Goal: Task Accomplishment & Management: Manage account settings

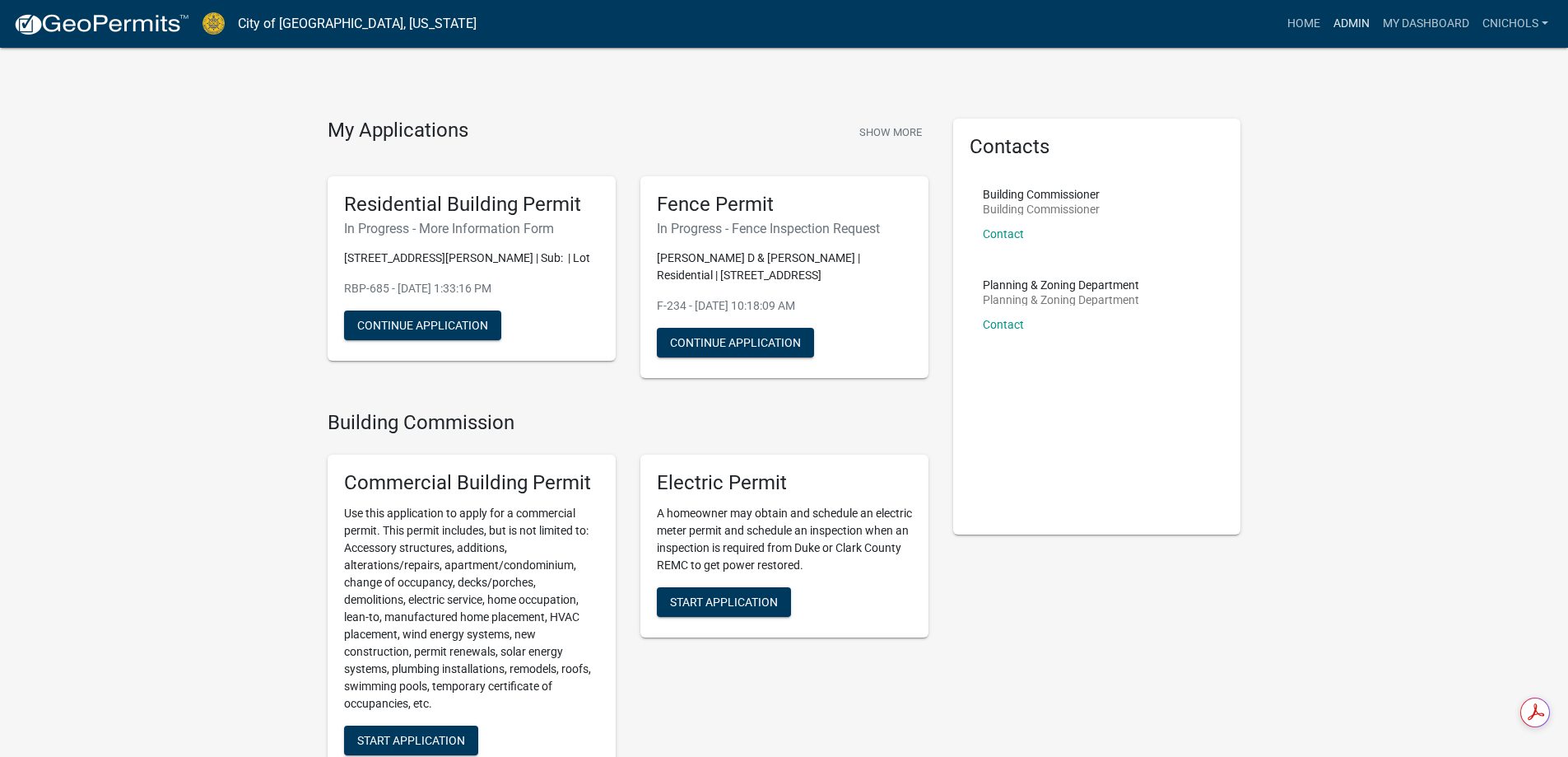
click at [1348, 18] on link "Admin" at bounding box center [1351, 23] width 50 height 31
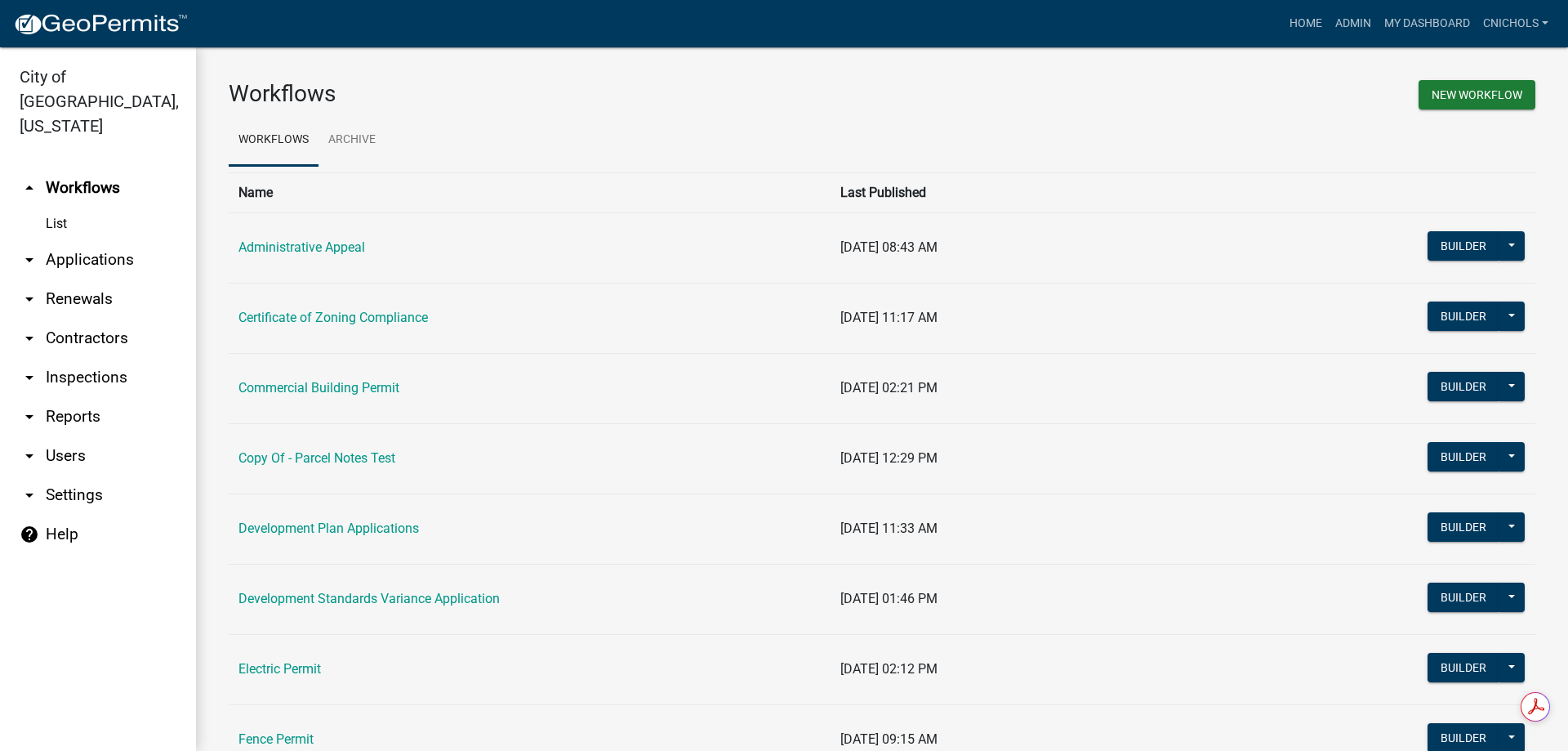
click at [67, 241] on link "arrow_drop_down Applications" at bounding box center [97, 260] width 196 height 39
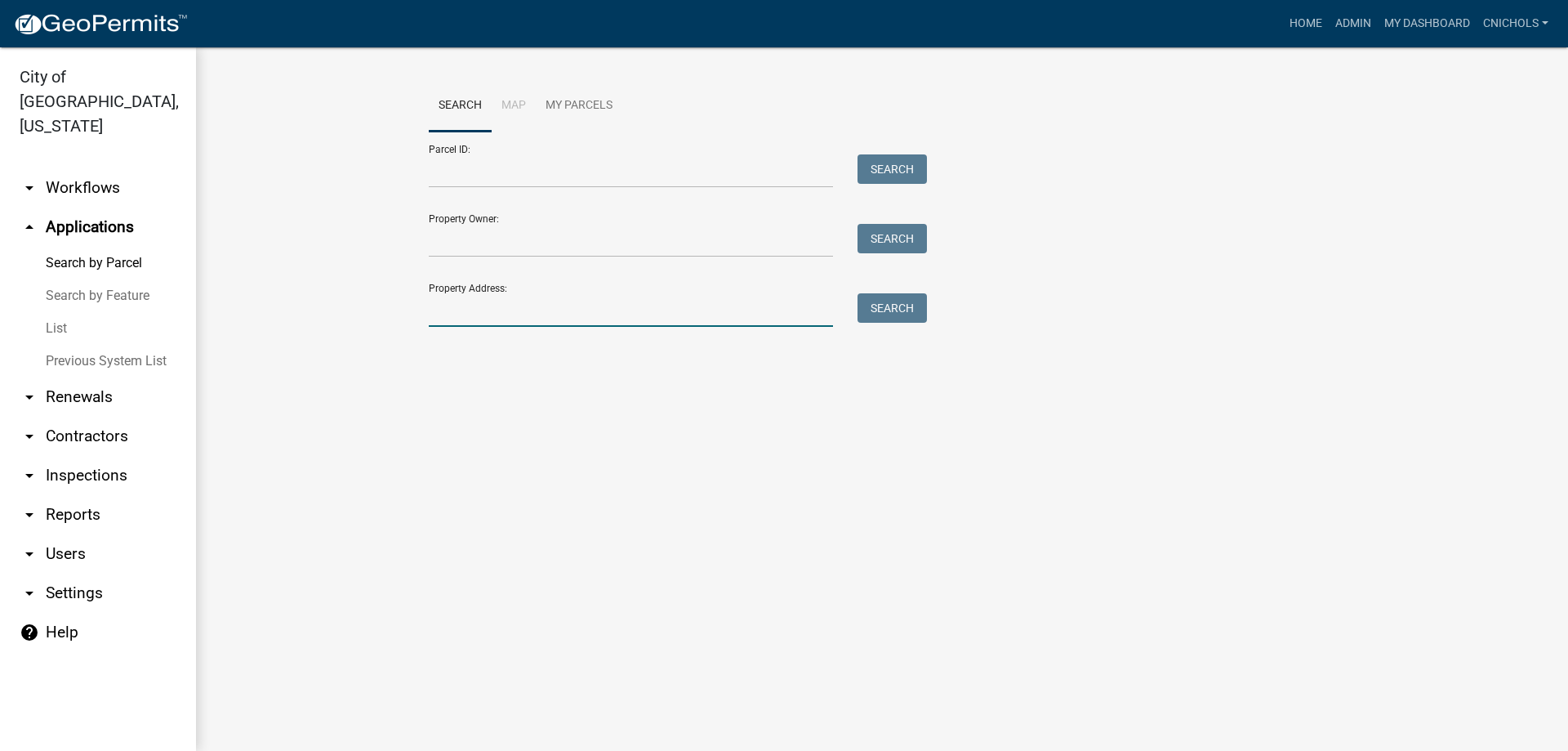
click at [463, 313] on input "Property Address:" at bounding box center [630, 310] width 404 height 34
type input "4795 key"
click at [901, 310] on button "Search" at bounding box center [892, 308] width 70 height 29
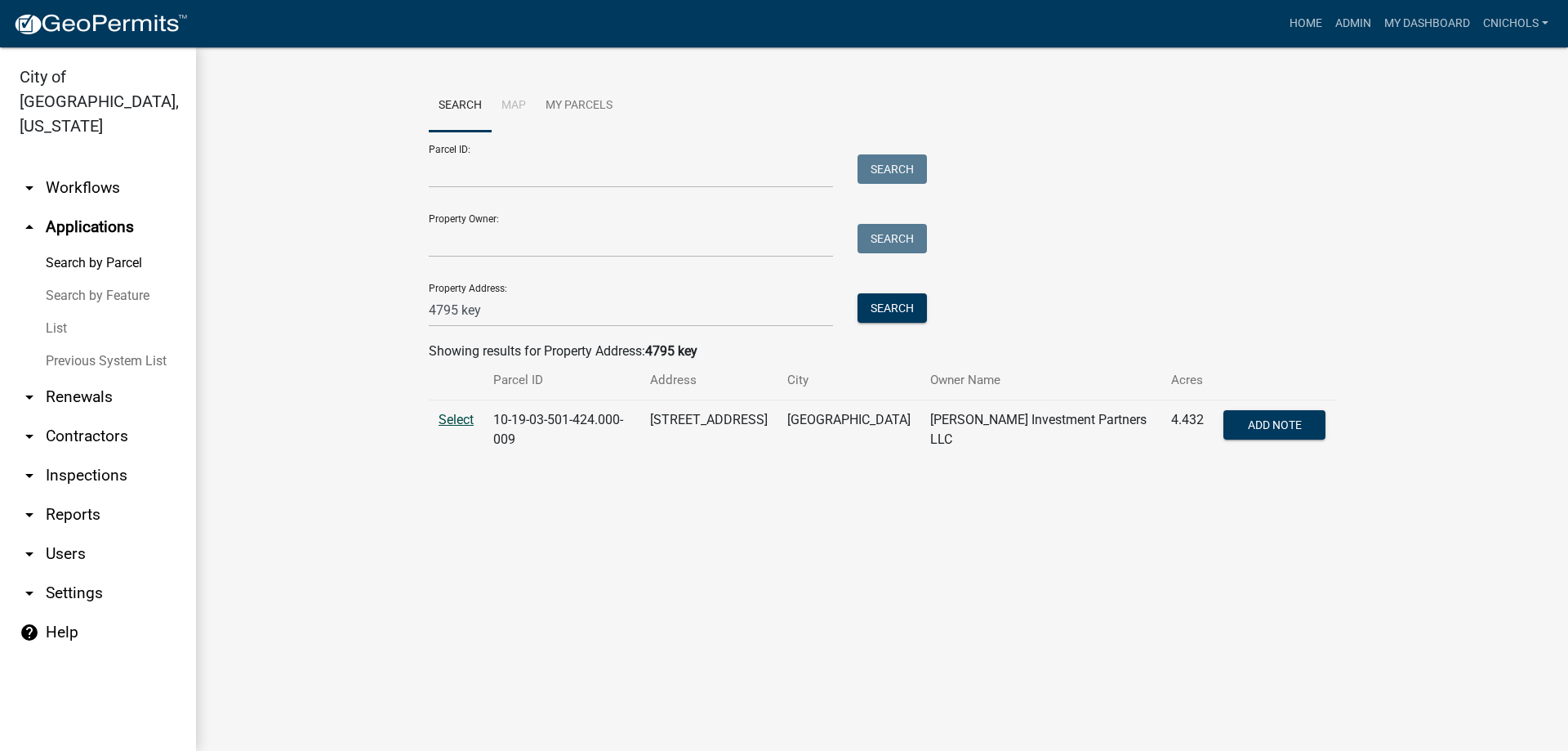
click at [448, 416] on span "Select" at bounding box center [456, 420] width 35 height 16
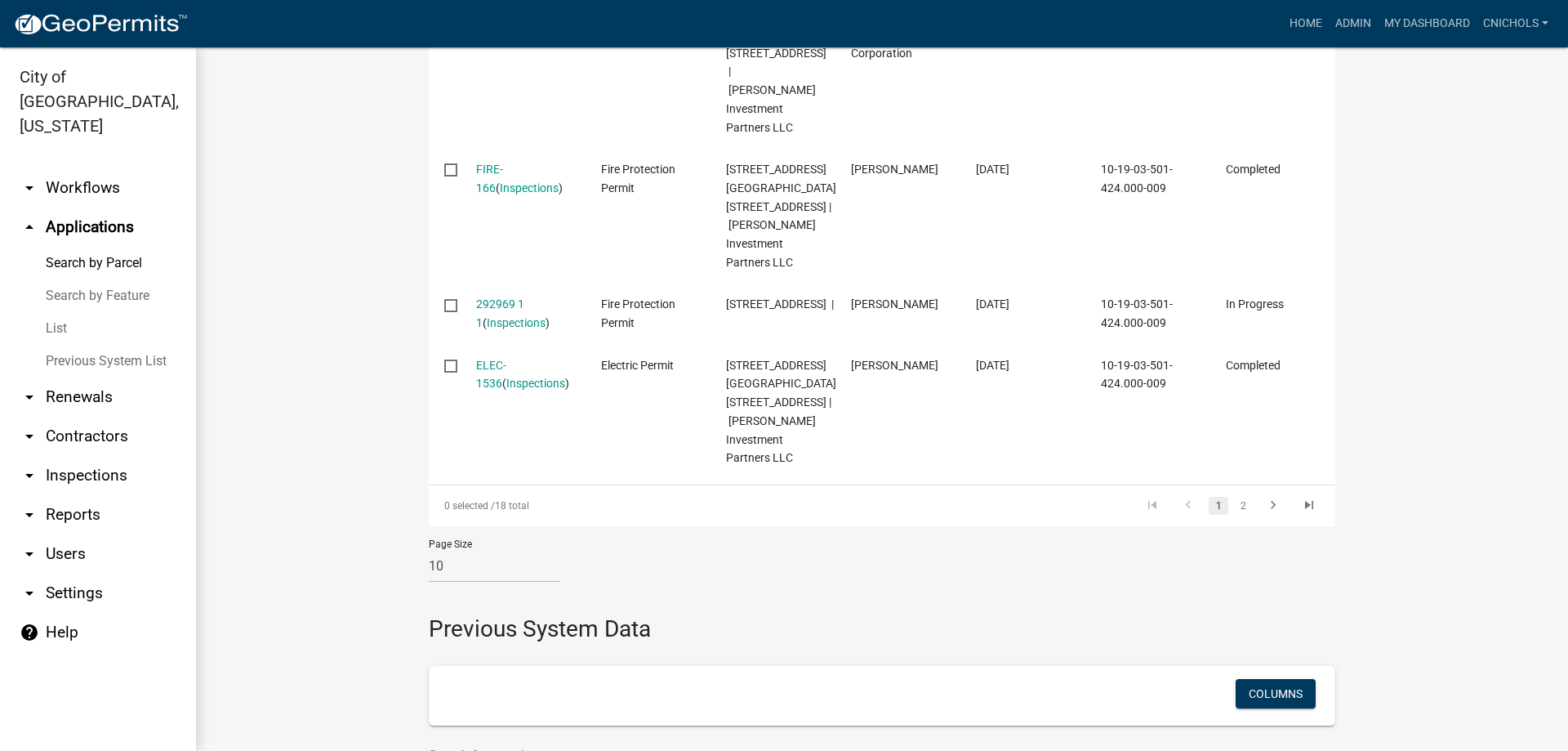
scroll to position [1471, 0]
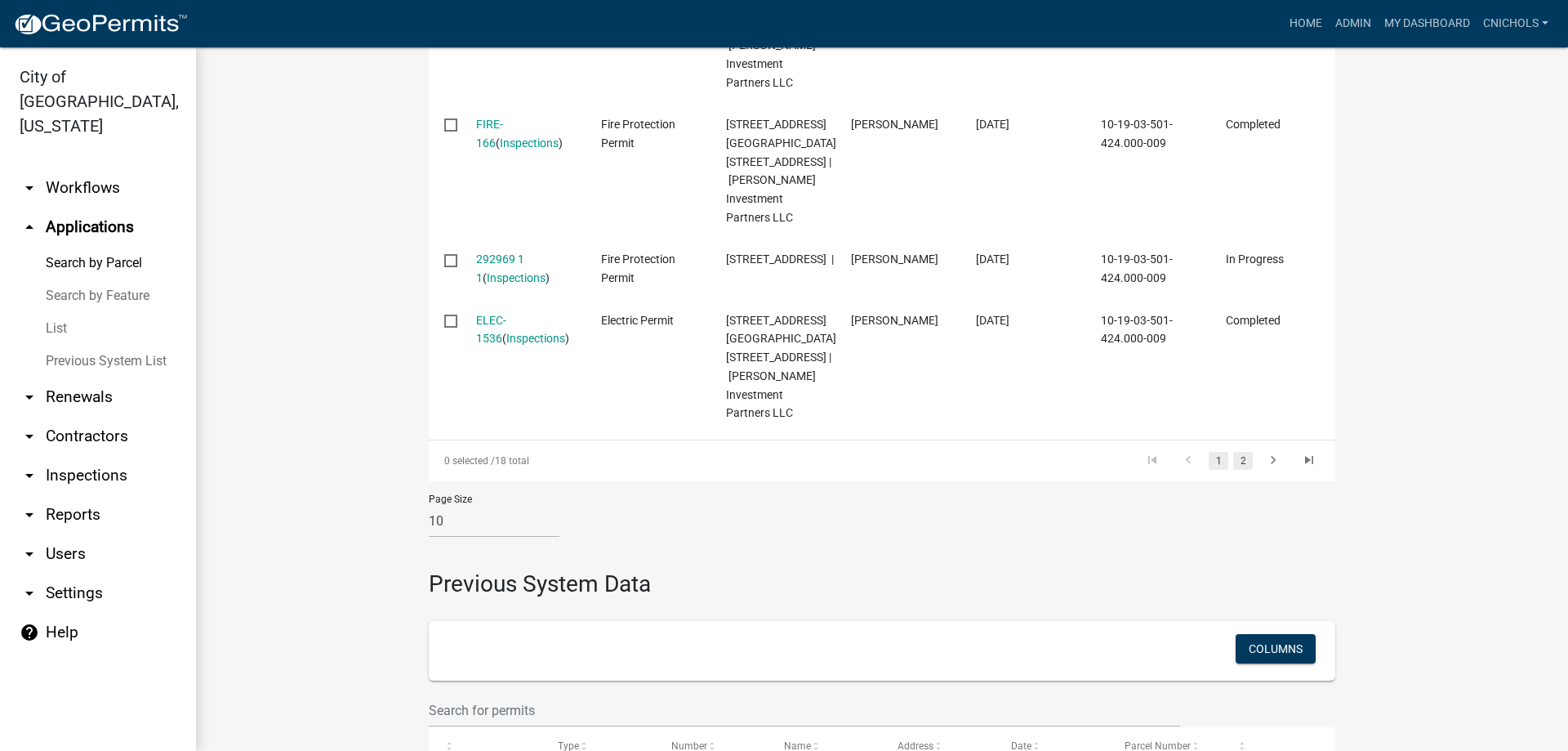
click at [1237, 470] on link "2" at bounding box center [1243, 460] width 20 height 18
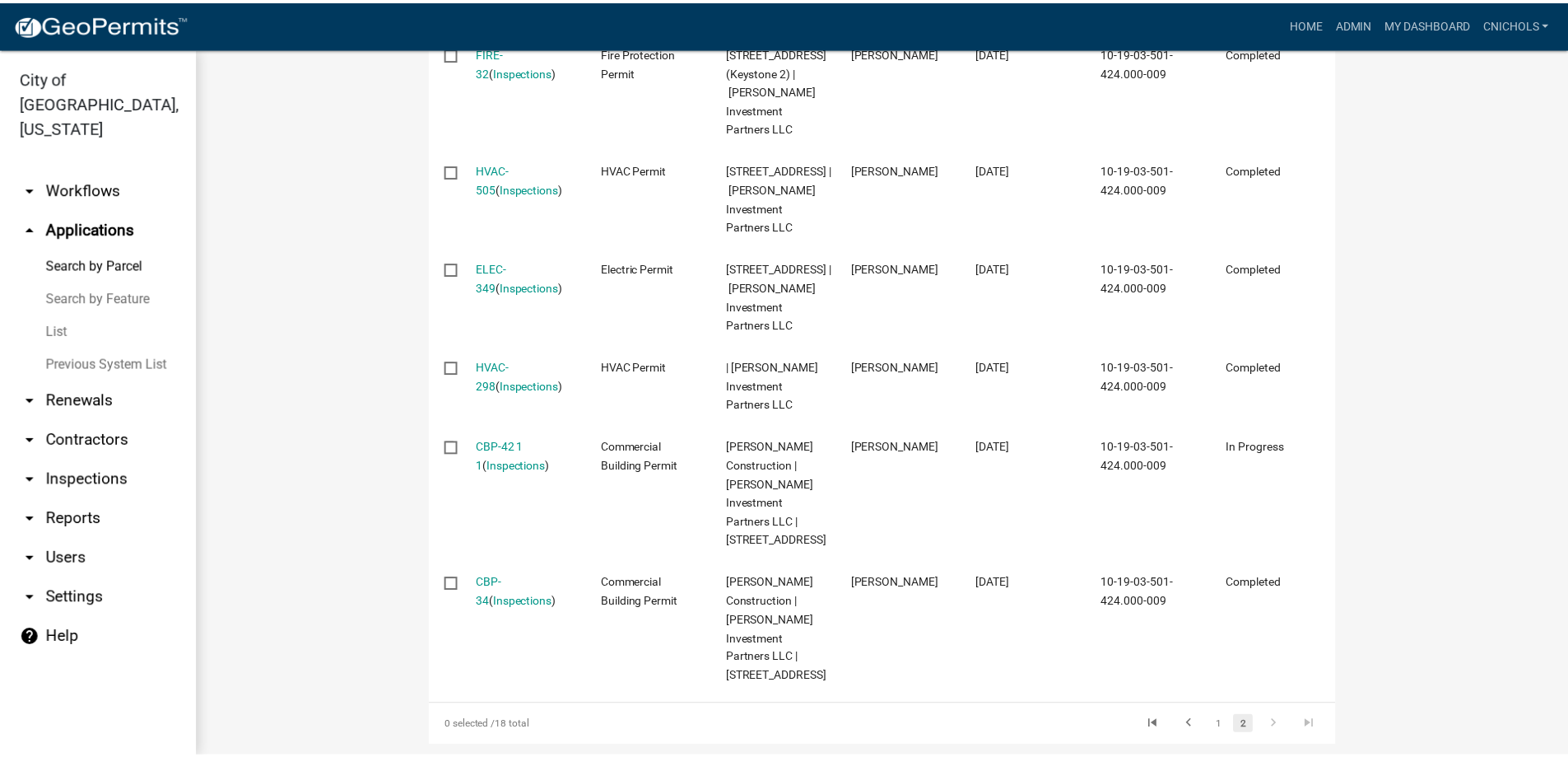
scroll to position [902, 0]
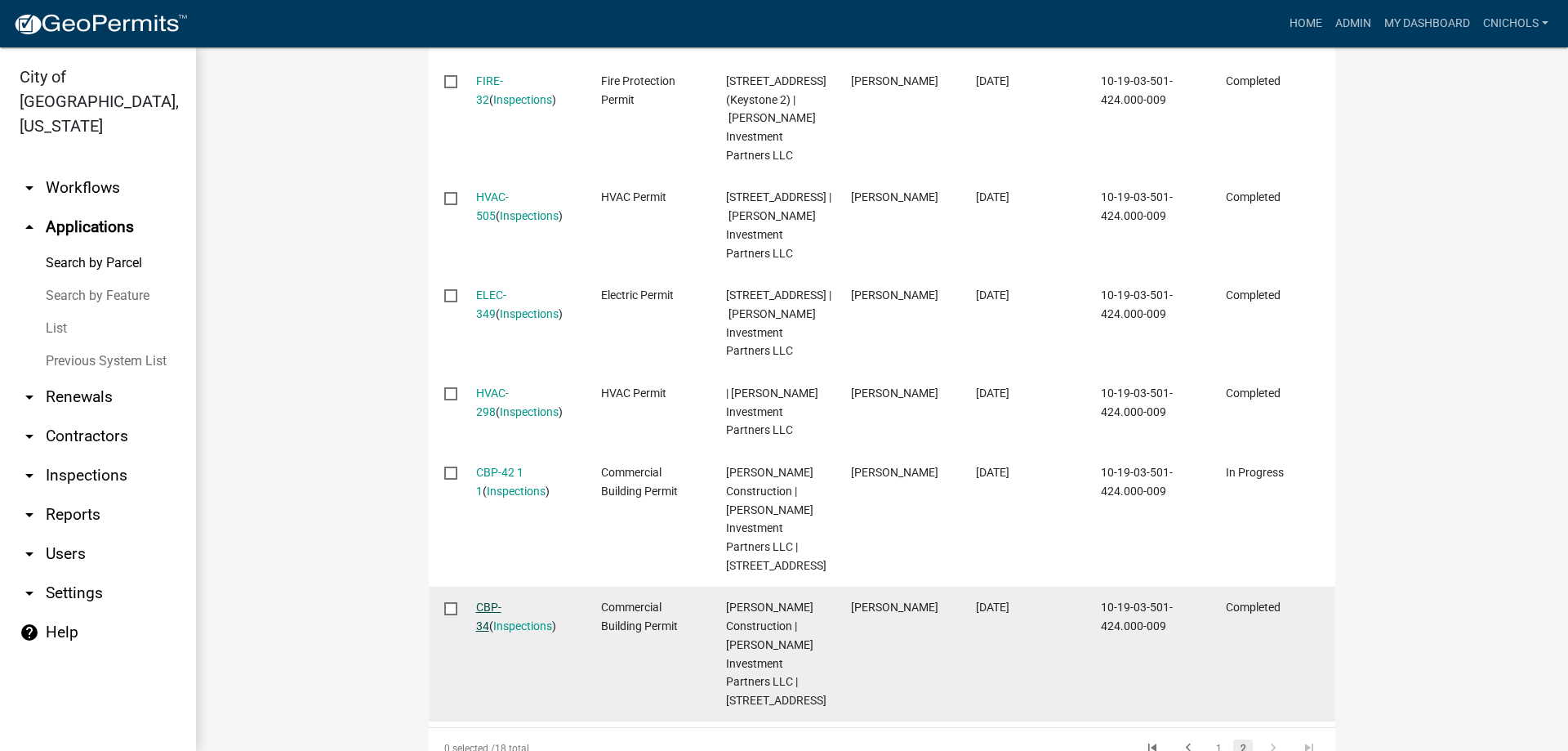
click at [490, 616] on link "CBP-34" at bounding box center [488, 616] width 25 height 32
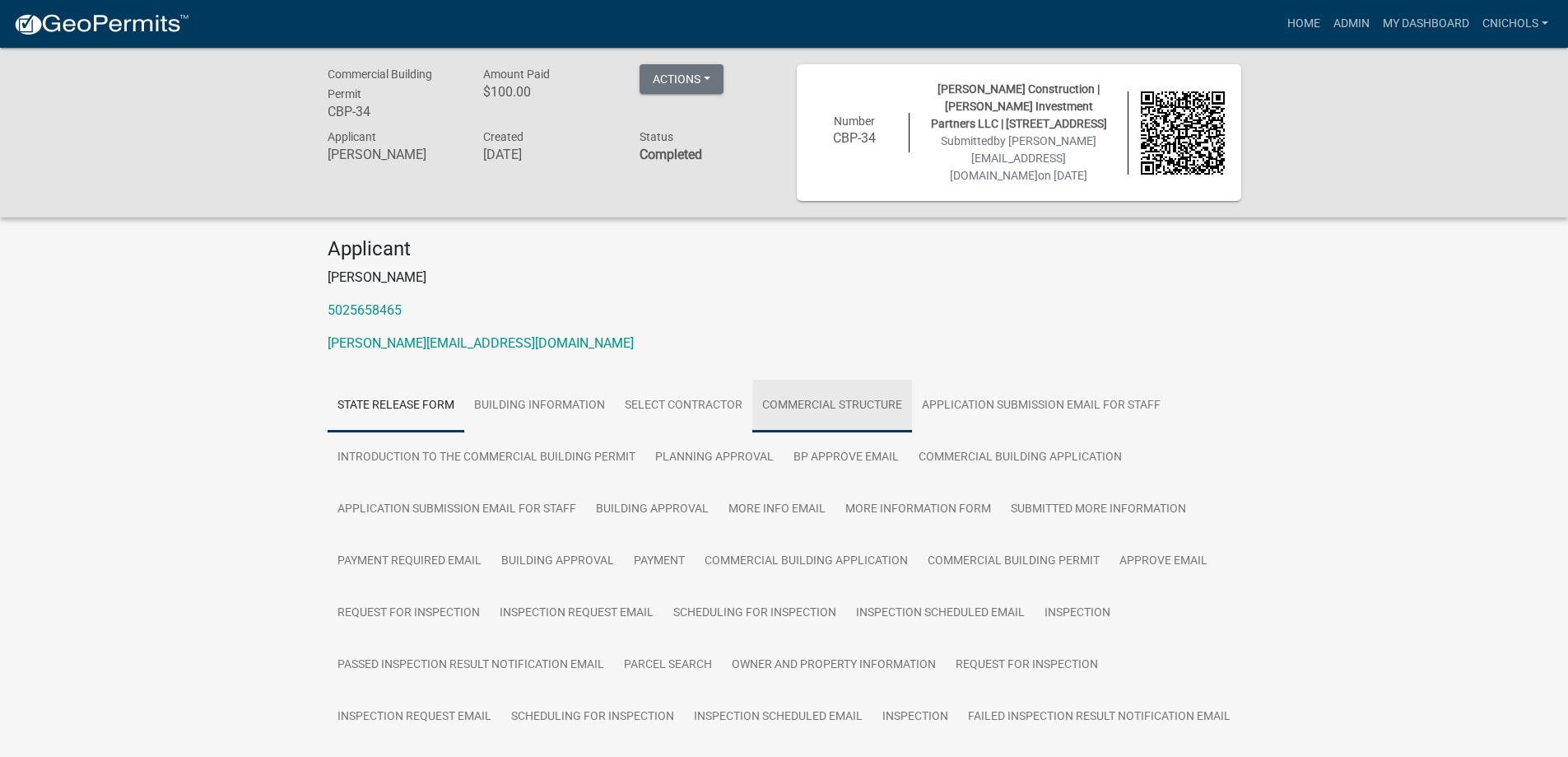
click at [777, 402] on link "Commercial Structure" at bounding box center [832, 406] width 160 height 53
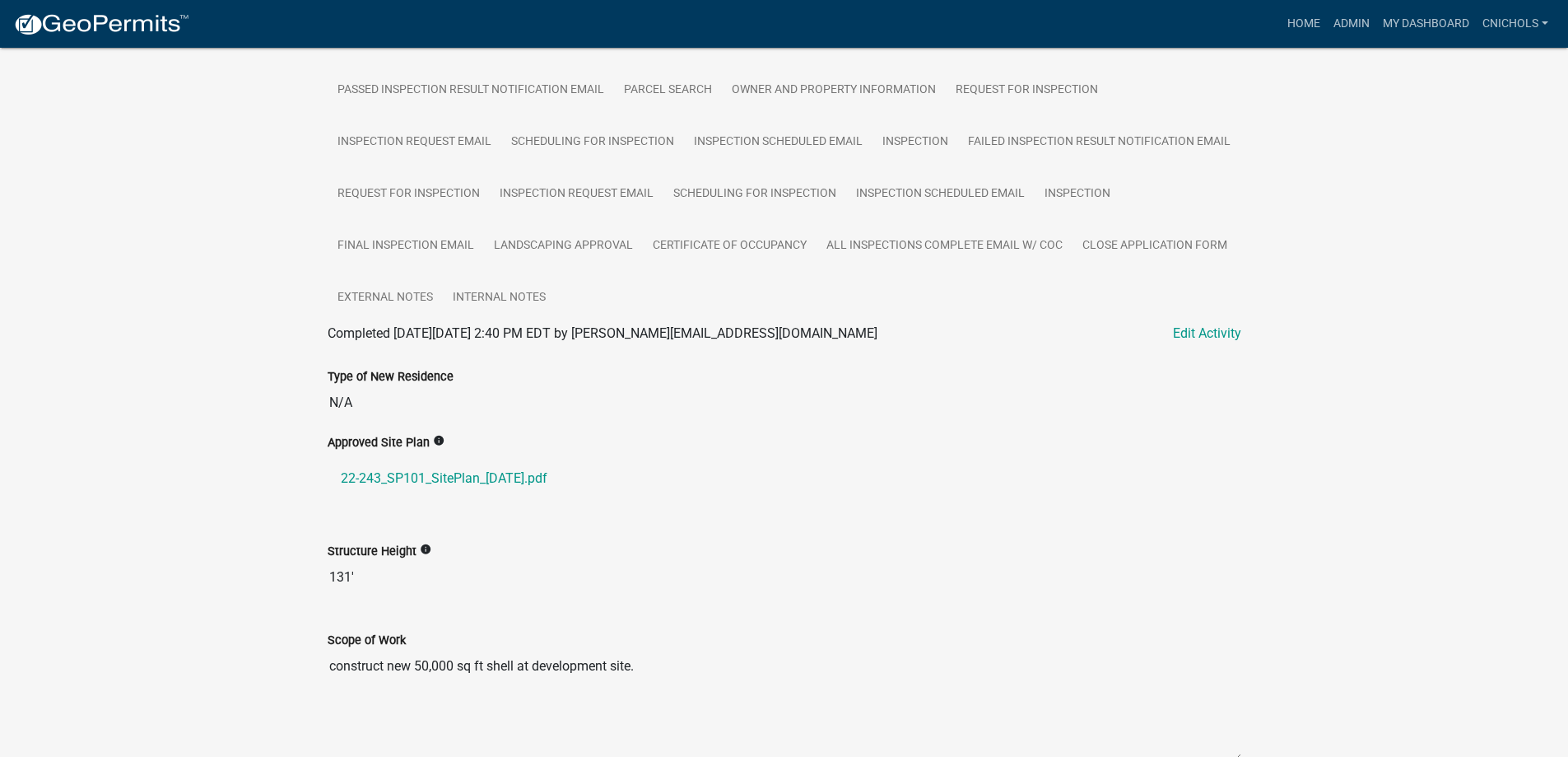
scroll to position [576, 0]
click at [468, 474] on link "22-243_SP101_SitePlan_[DATE].pdf" at bounding box center [784, 476] width 914 height 39
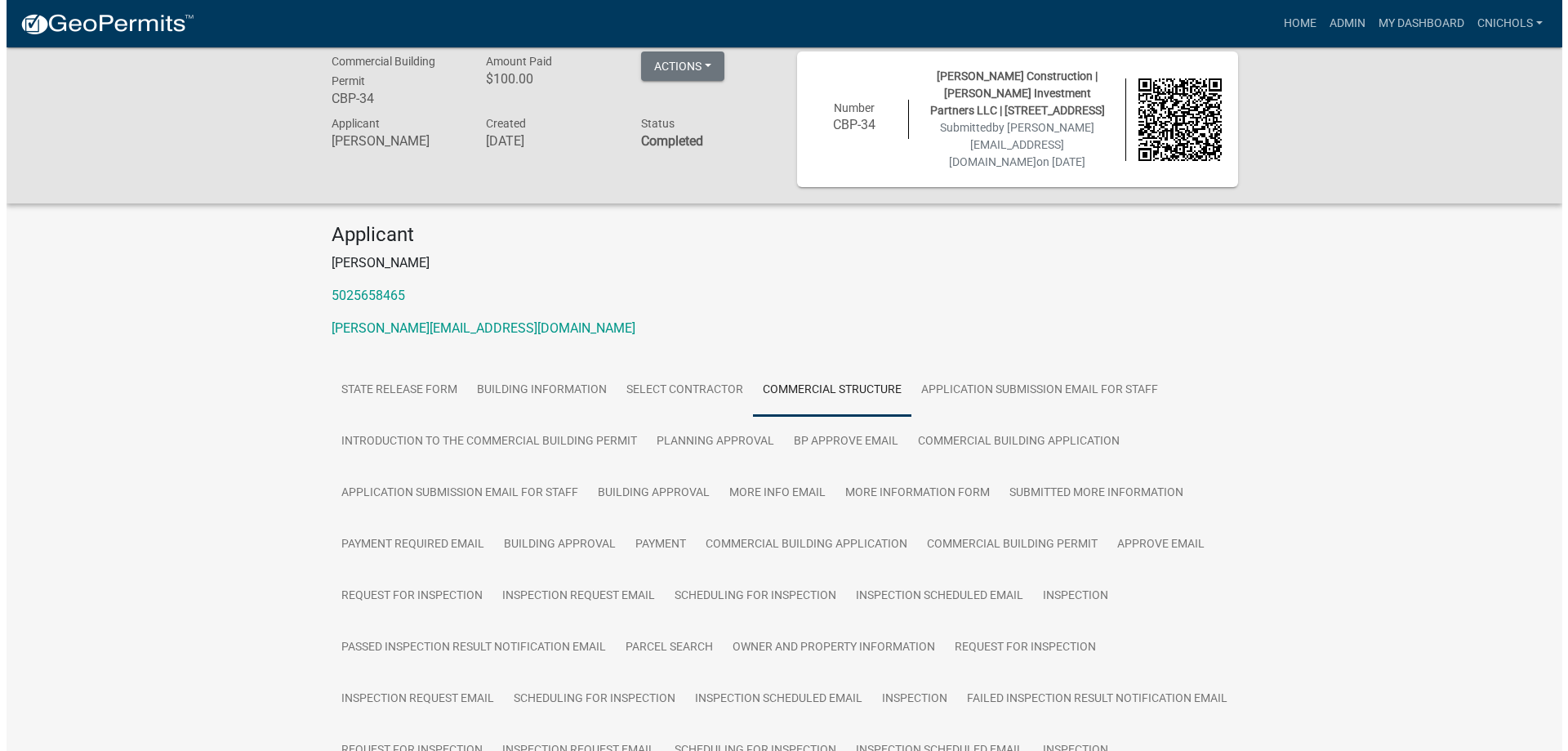
scroll to position [0, 0]
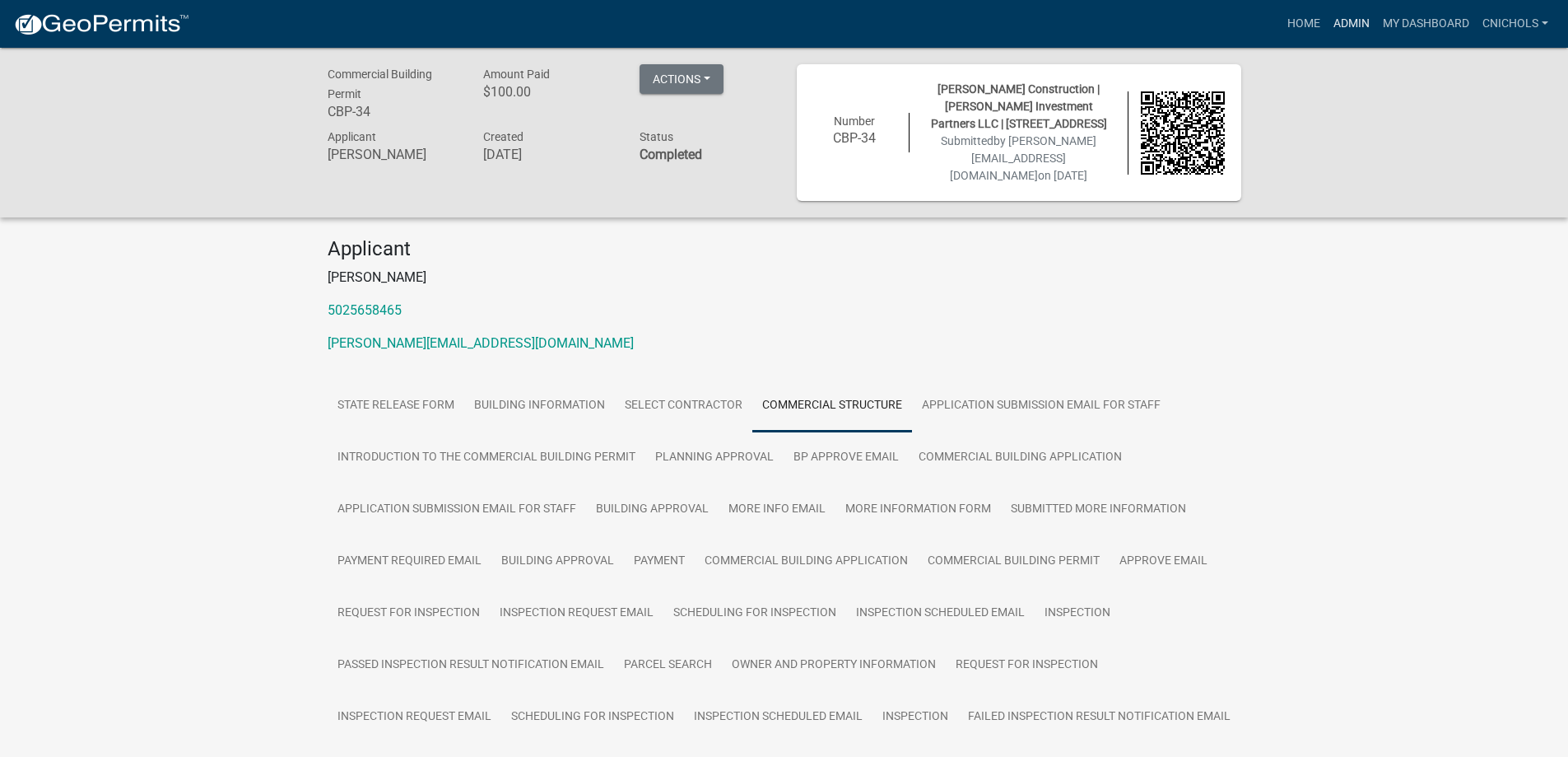
click at [1366, 19] on link "Admin" at bounding box center [1351, 23] width 50 height 31
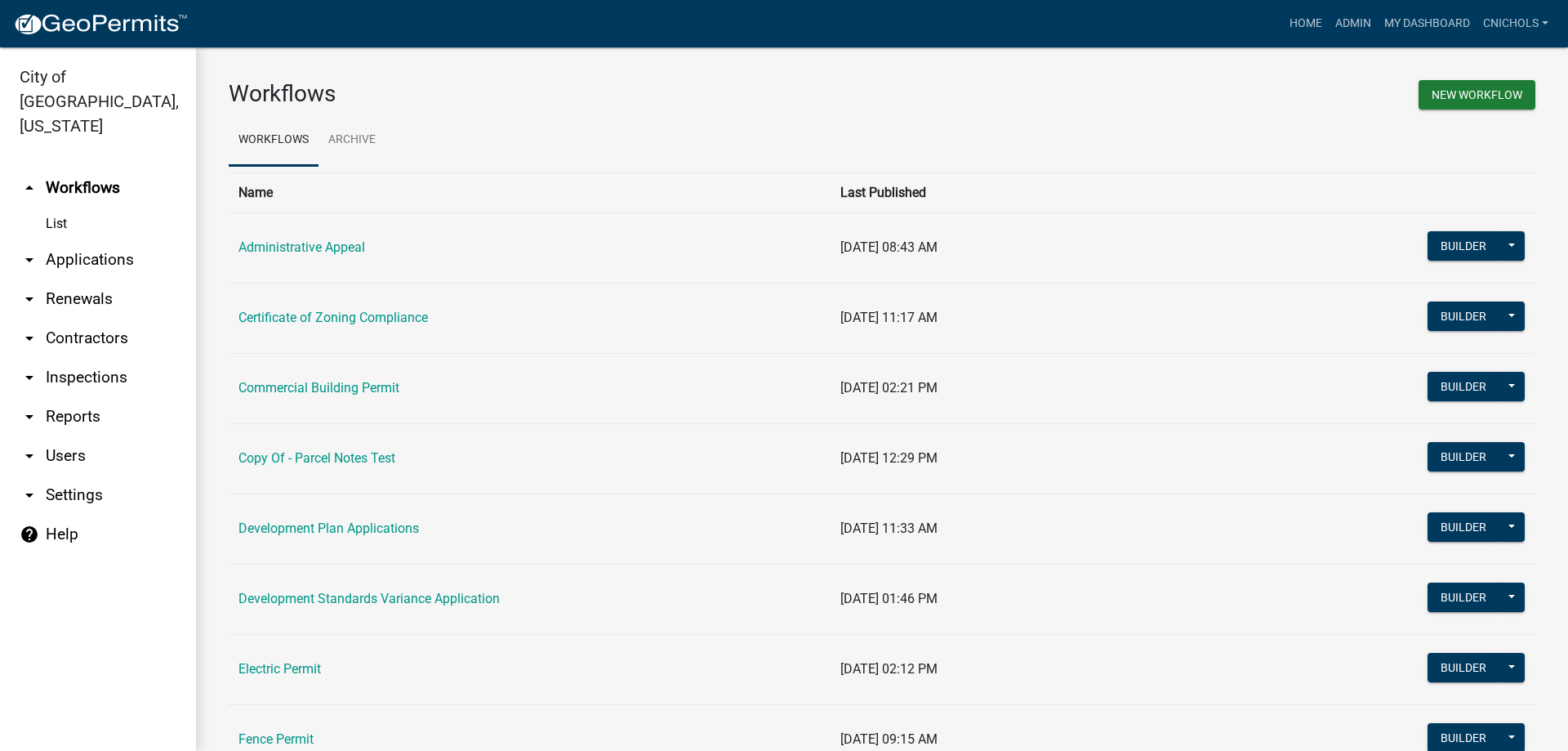
click at [97, 241] on link "arrow_drop_down Applications" at bounding box center [97, 260] width 196 height 39
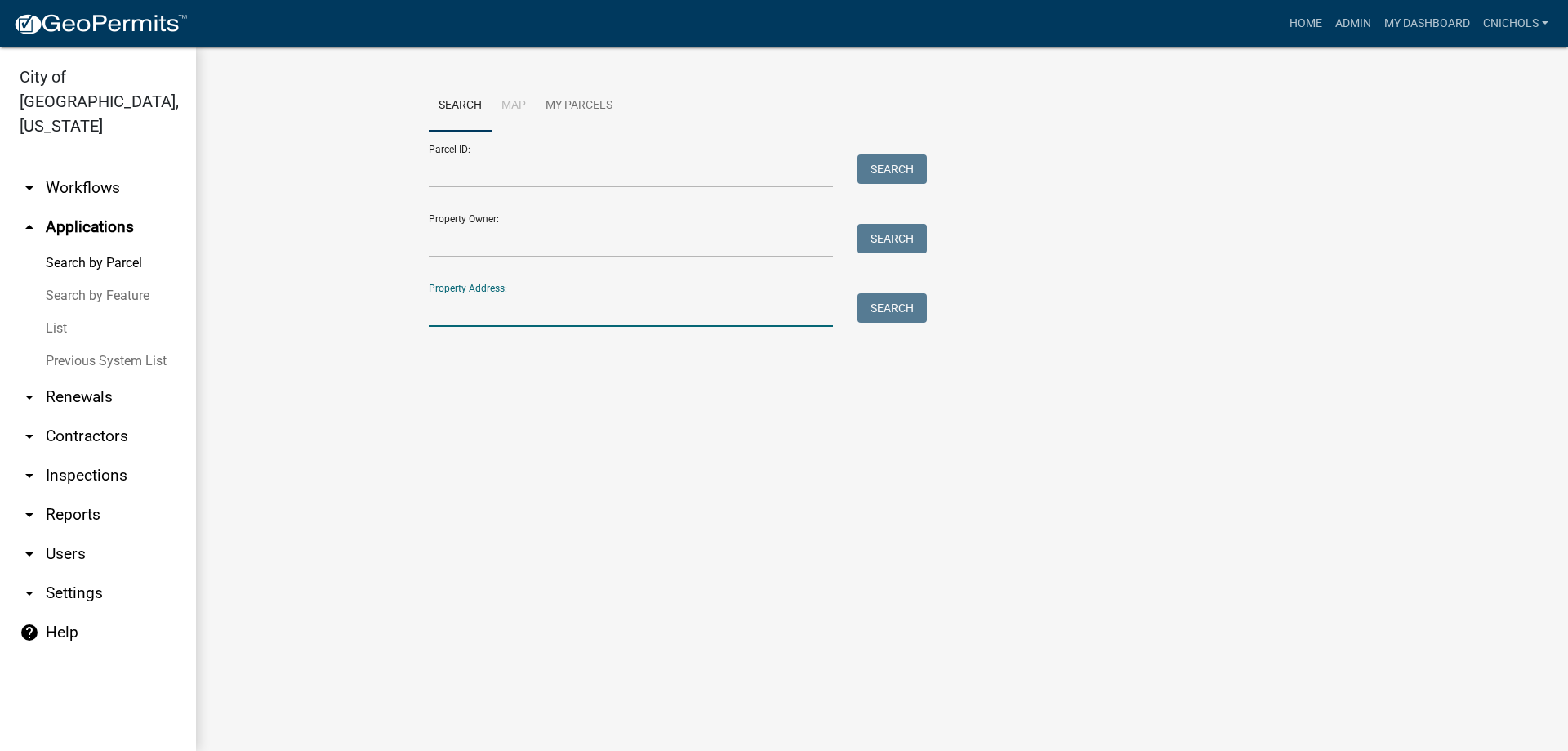
click at [479, 308] on input "Property Address:" at bounding box center [630, 310] width 404 height 34
type input "4795 key"
click at [873, 306] on button "Search" at bounding box center [892, 308] width 70 height 29
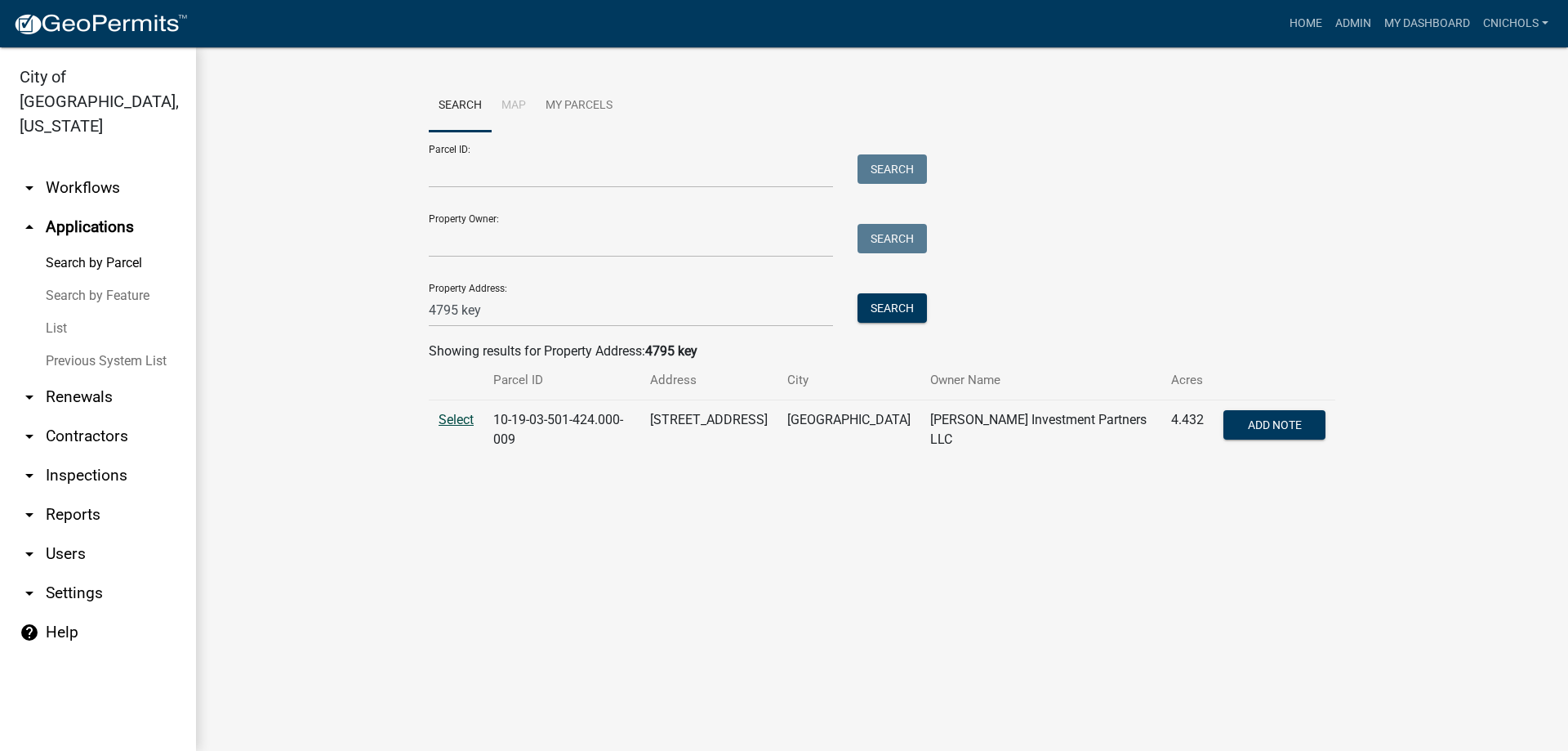
click at [457, 418] on span "Select" at bounding box center [456, 420] width 35 height 16
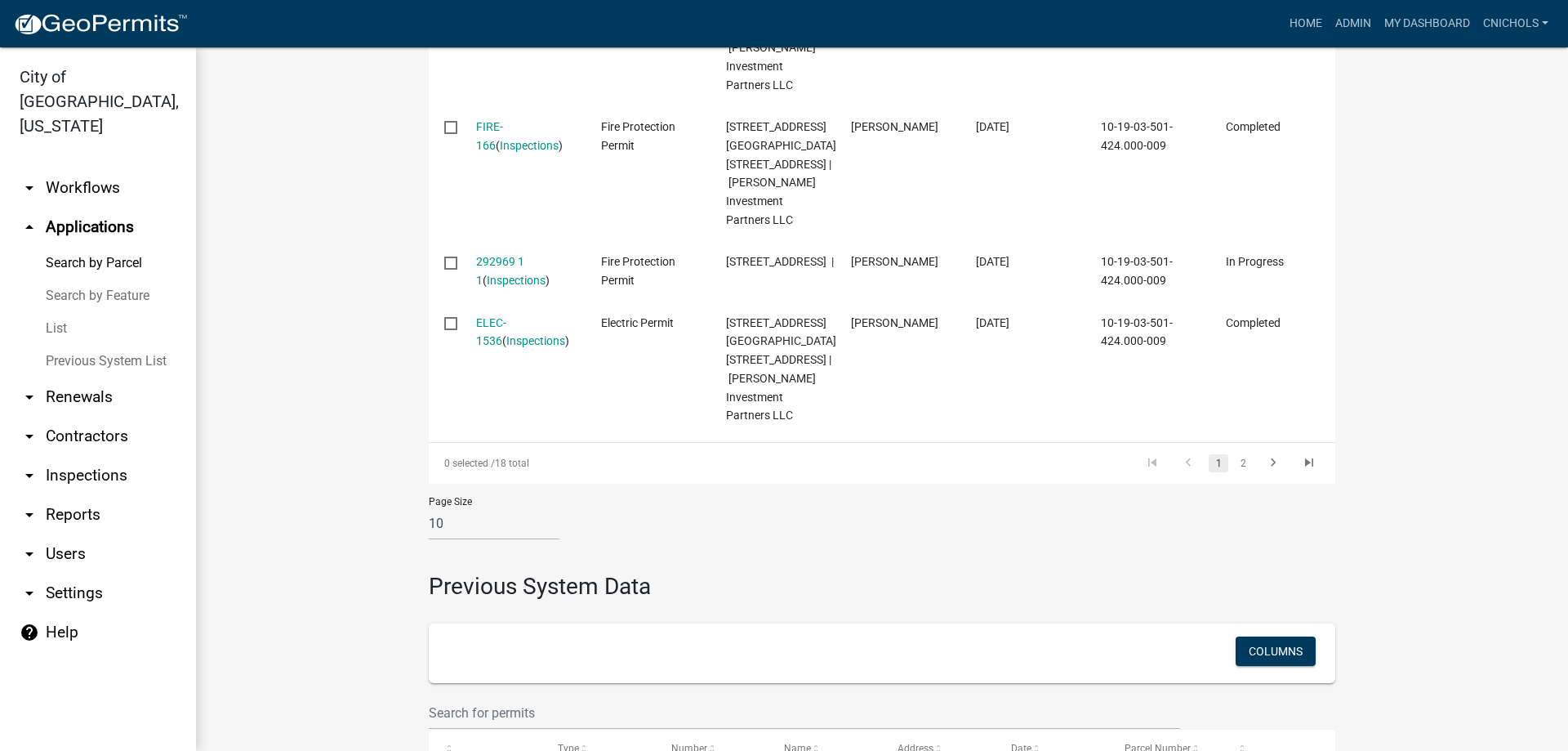
scroll to position [1552, 0]
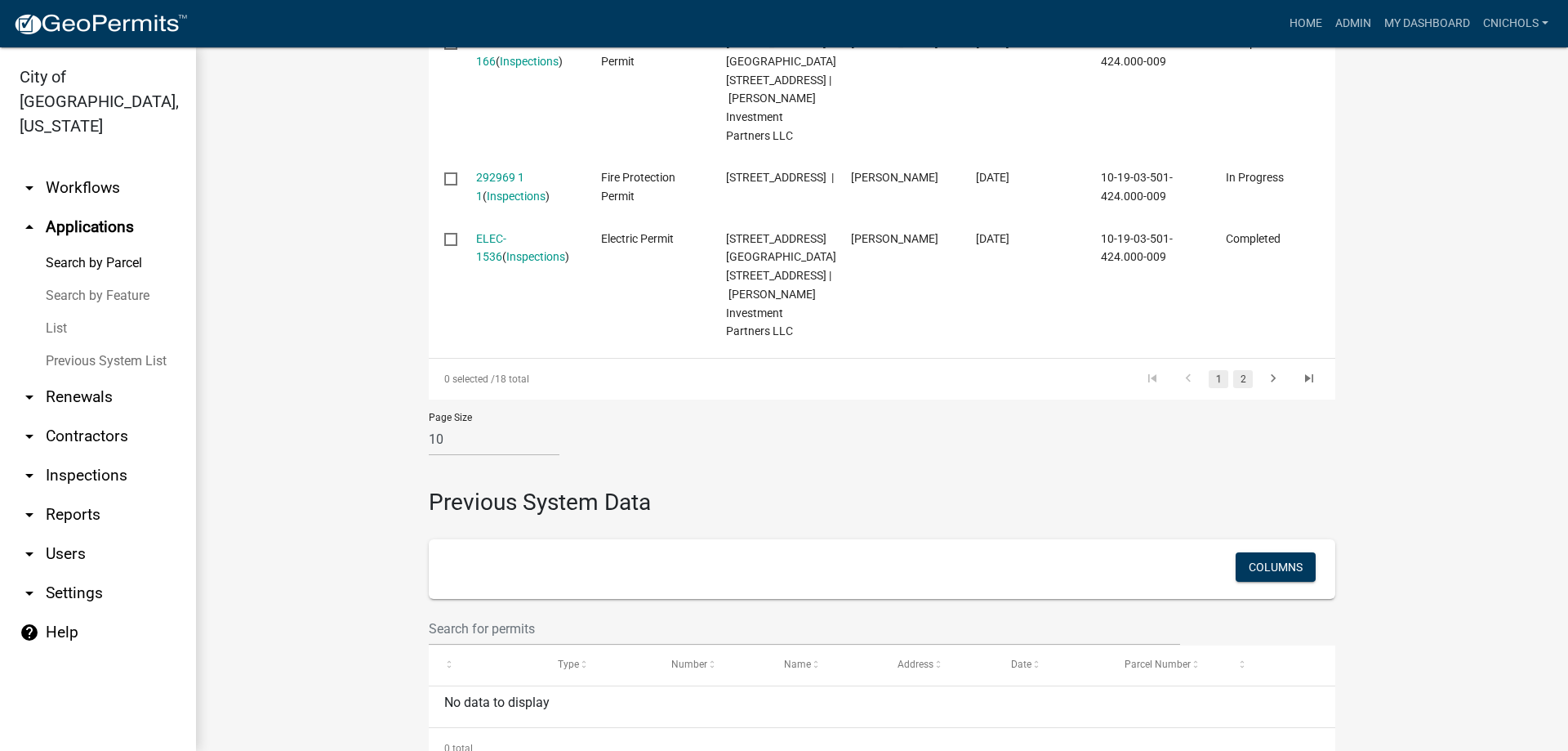
click at [1238, 388] on link "2" at bounding box center [1243, 379] width 20 height 18
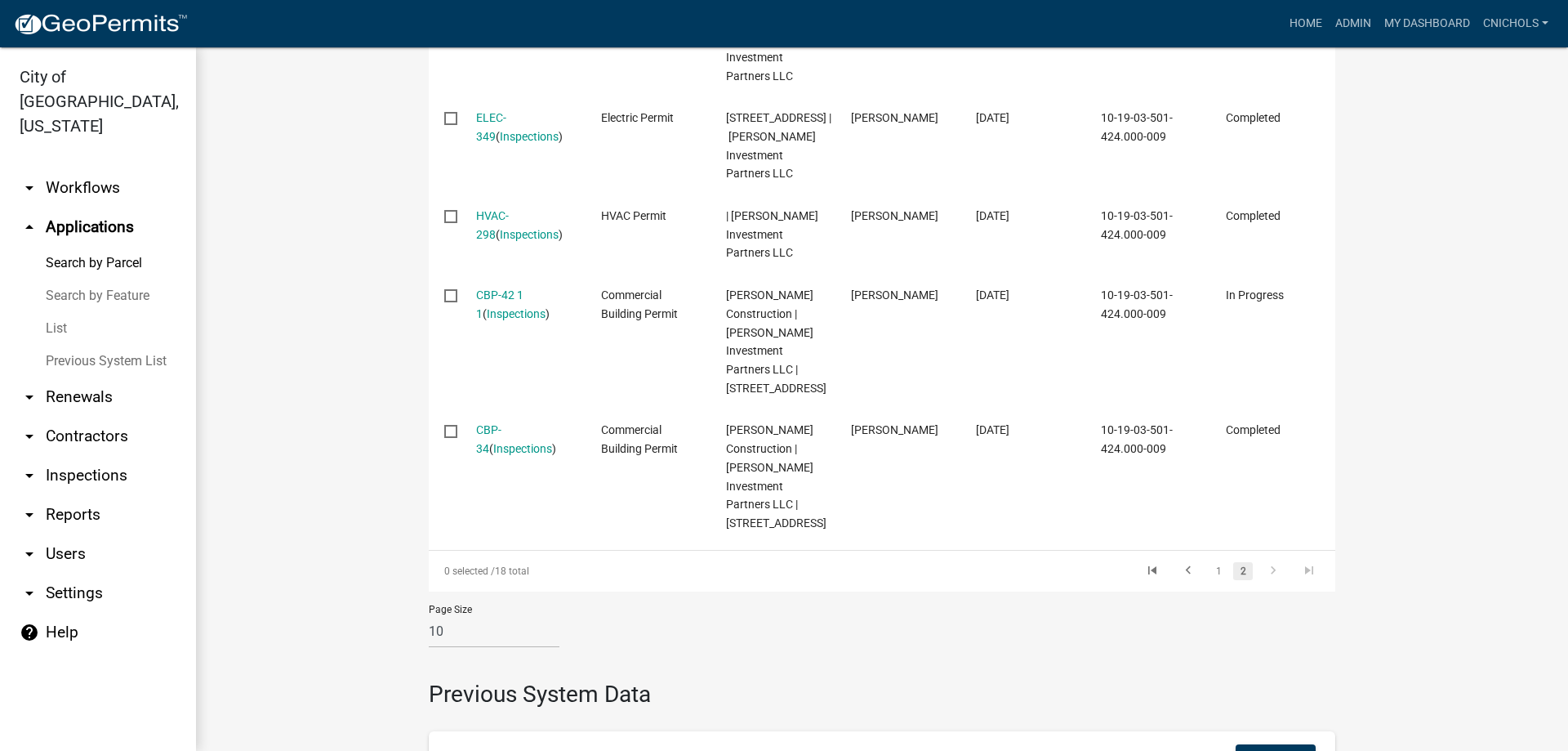
scroll to position [1100, 0]
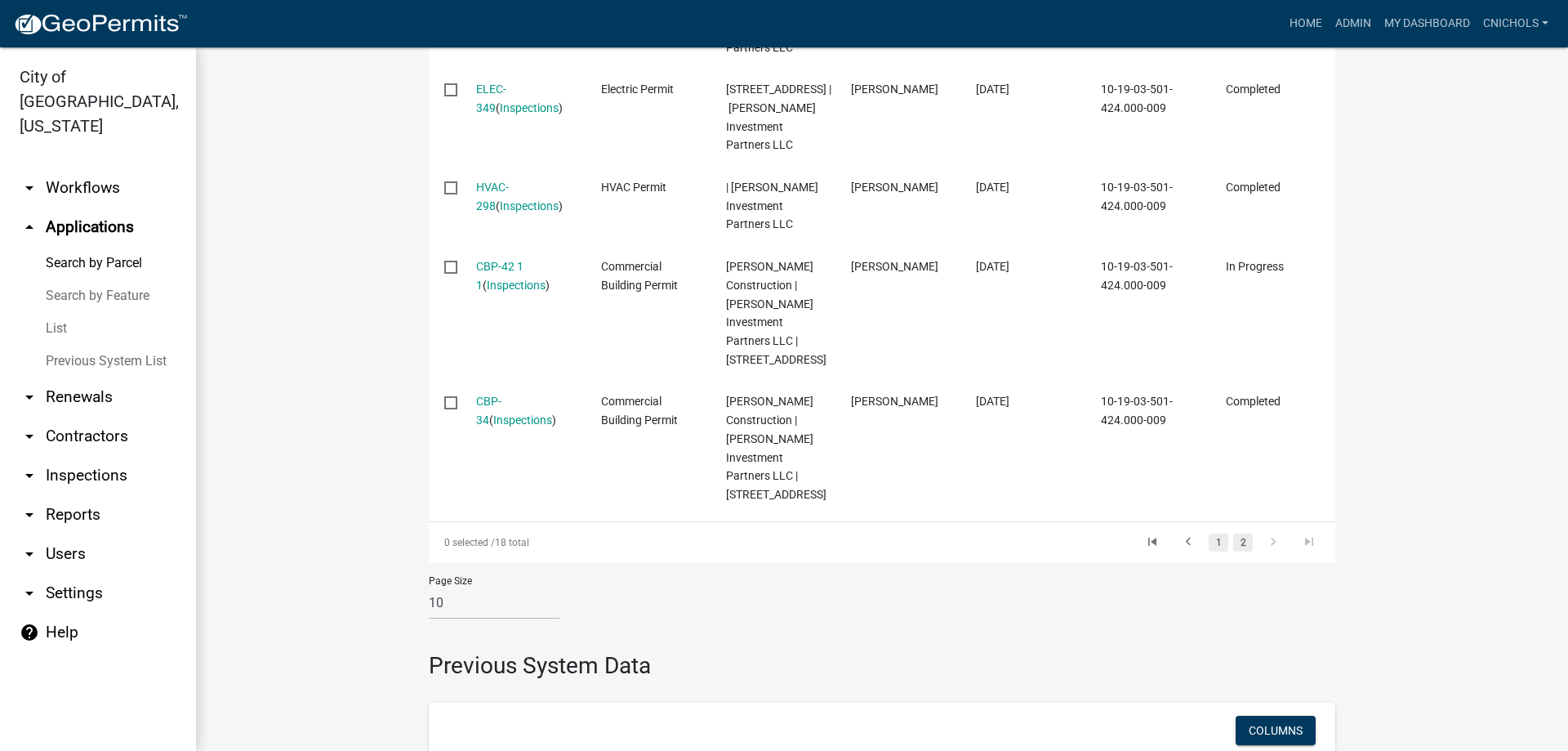
click at [1210, 552] on link "1" at bounding box center [1218, 542] width 20 height 18
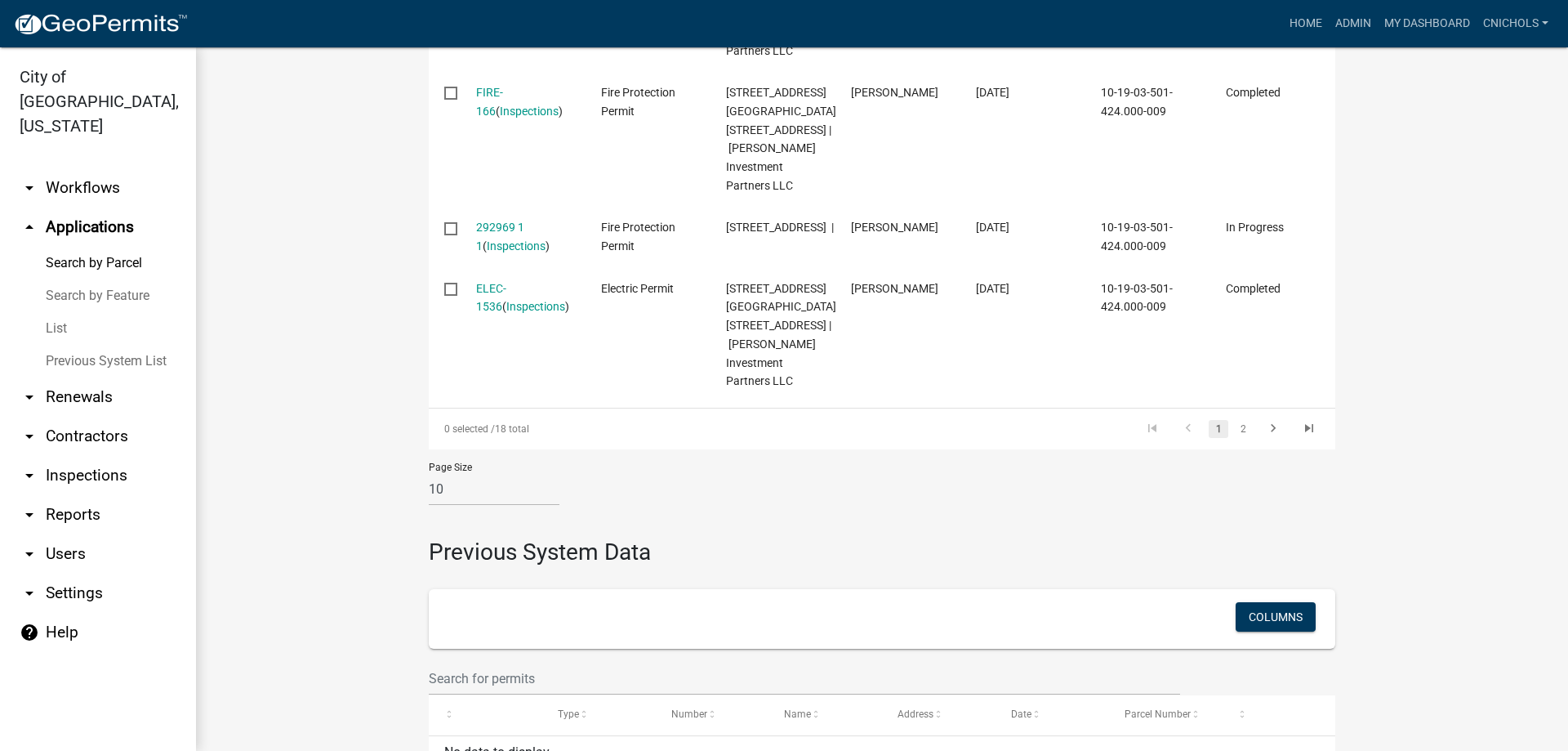
scroll to position [1520, 0]
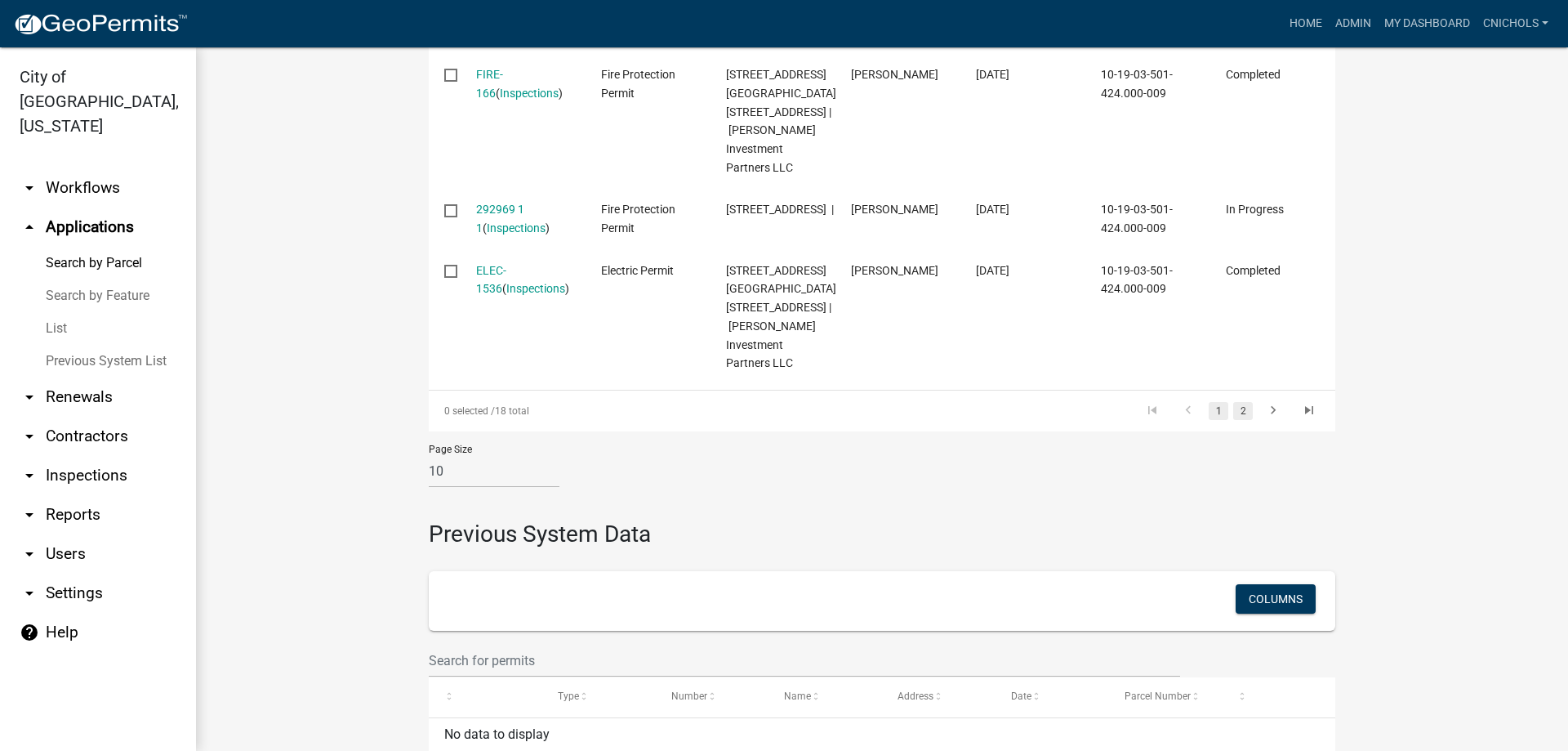
click at [1237, 420] on link "2" at bounding box center [1243, 410] width 20 height 18
